Goal: Information Seeking & Learning: Learn about a topic

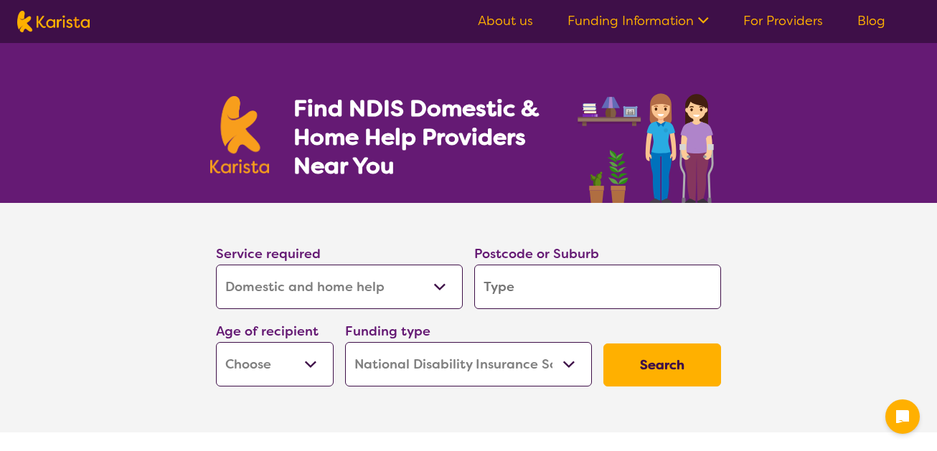
select select "Domestic and home help"
select select "NDIS"
select select "Domestic and home help"
select select "NDIS"
click at [82, 32] on img at bounding box center [53, 22] width 72 height 22
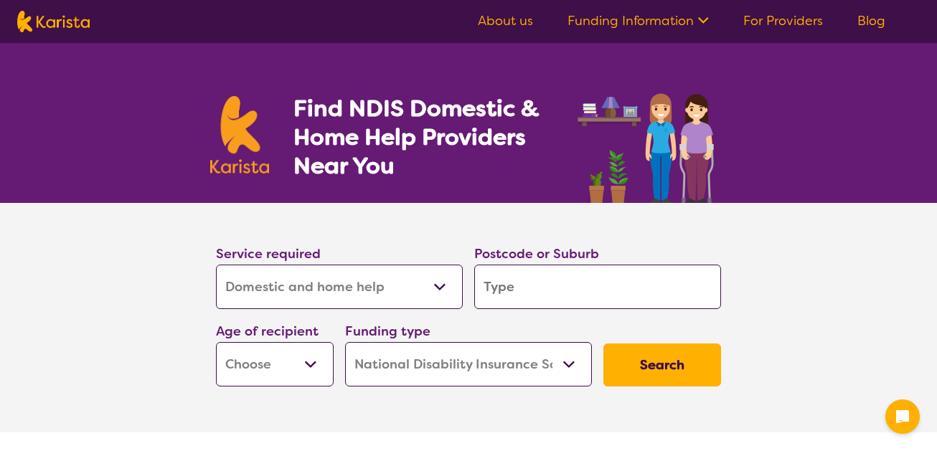
select select "Domestic and home help"
select select "NDIS"
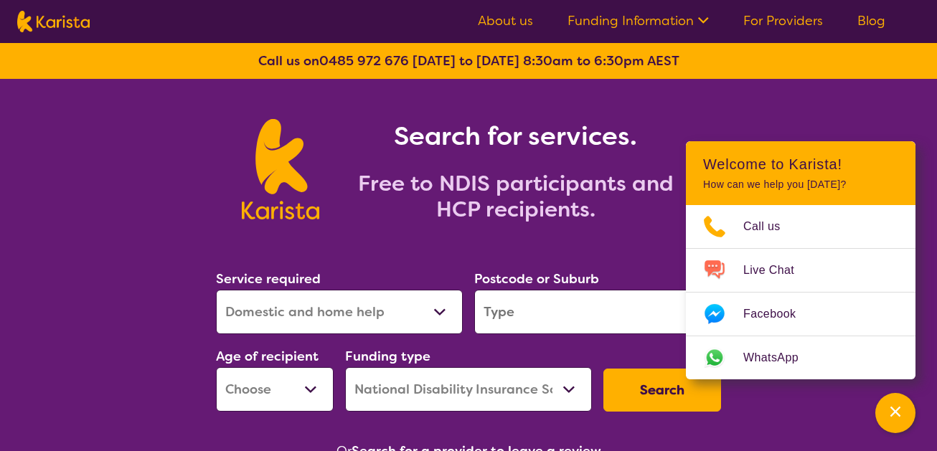
scroll to position [4, 0]
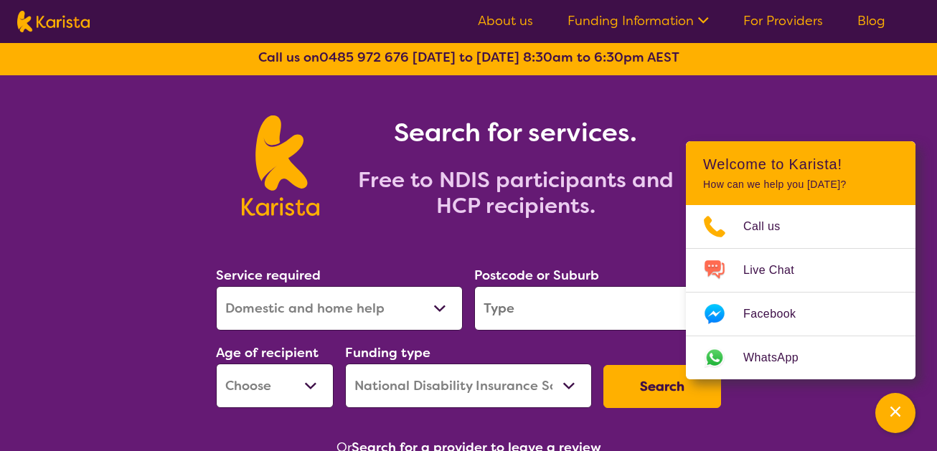
click at [327, 312] on select "Allied Health Assistant Assessment ([MEDICAL_DATA] or [MEDICAL_DATA]) Behaviour…" at bounding box center [339, 308] width 247 height 44
